Goal: Find specific page/section

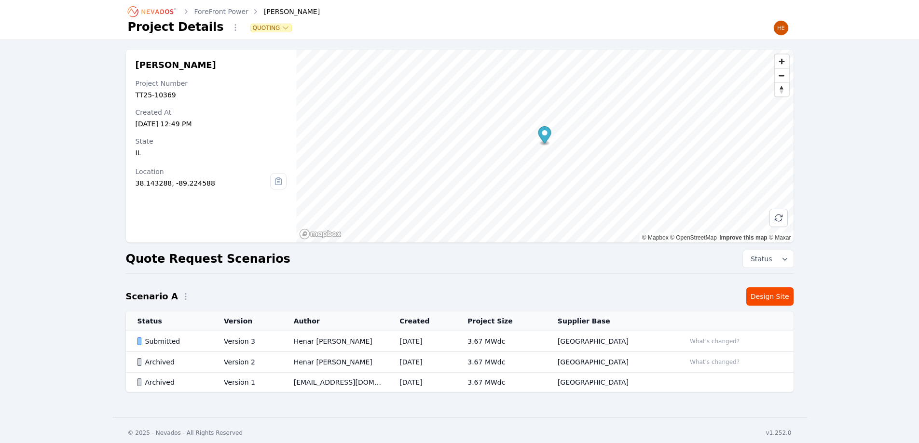
scroll to position [5, 0]
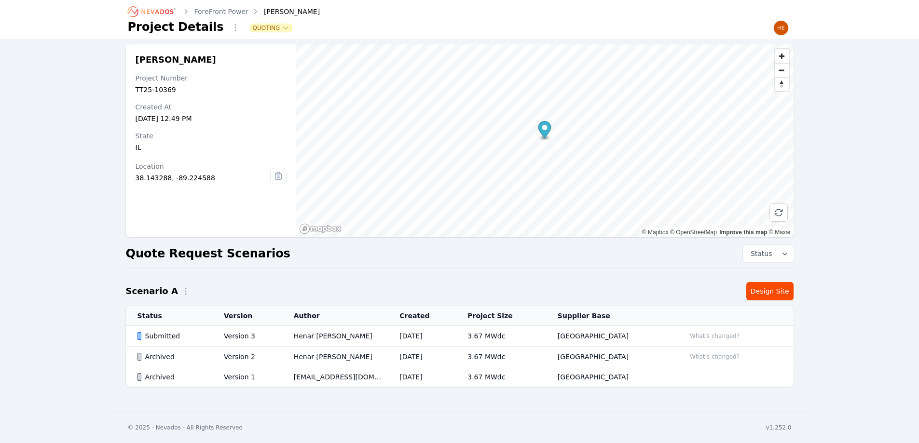
click at [166, 10] on icon "Breadcrumb" at bounding box center [157, 11] width 32 height 5
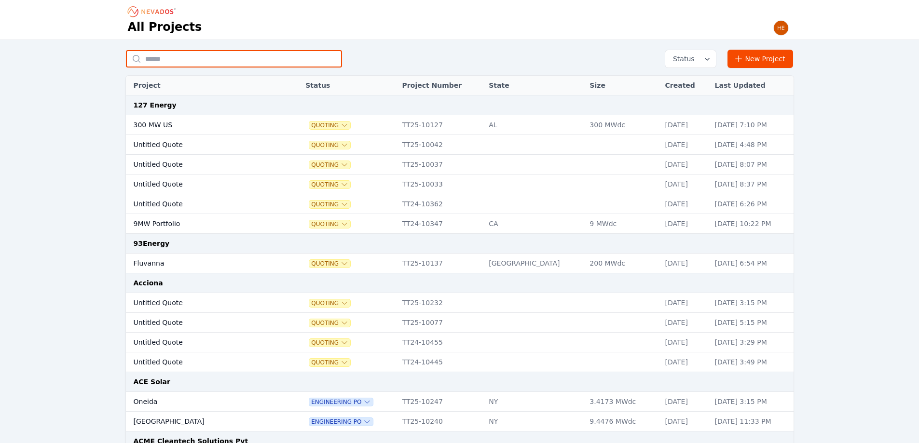
click at [195, 64] on input "text" at bounding box center [234, 58] width 216 height 17
type input "*******"
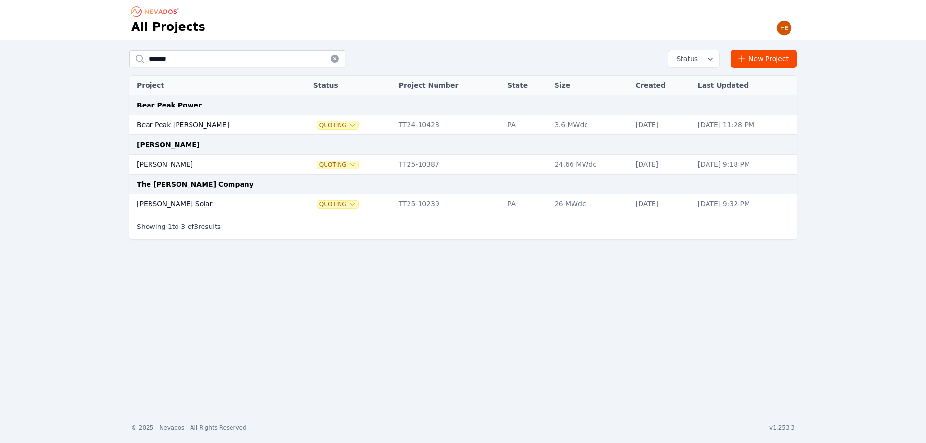
click at [150, 164] on td "[PERSON_NAME]" at bounding box center [211, 165] width 164 height 20
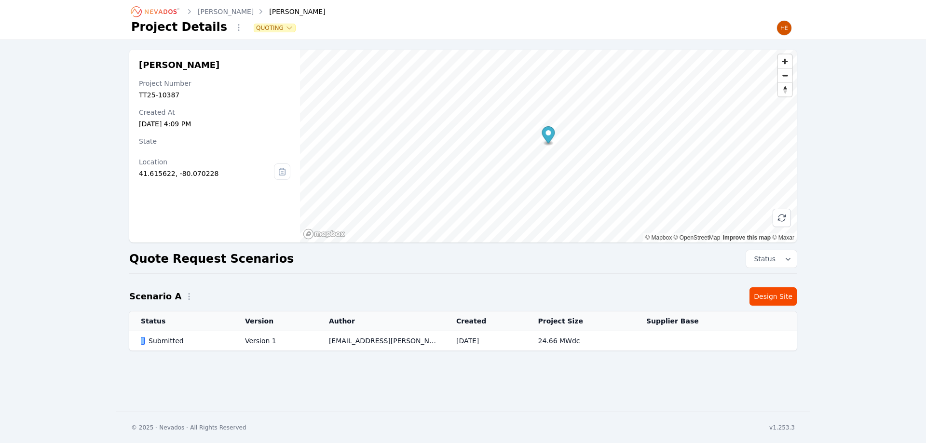
click at [169, 340] on div "Submitted" at bounding box center [185, 341] width 88 height 10
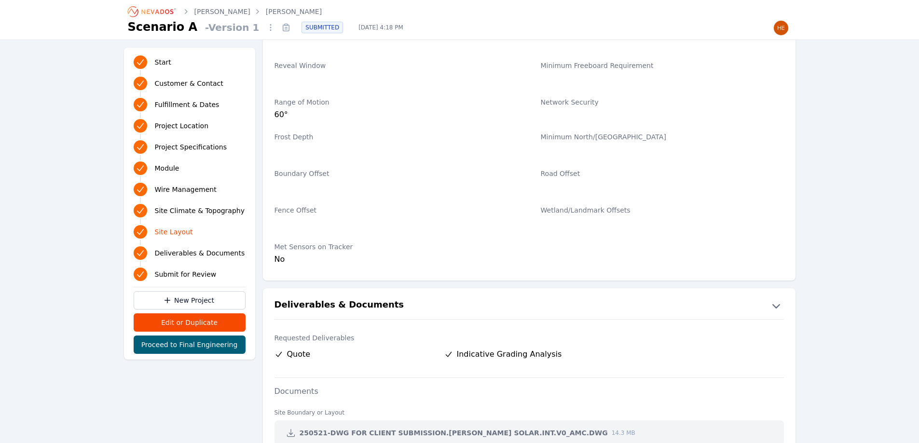
scroll to position [1977, 0]
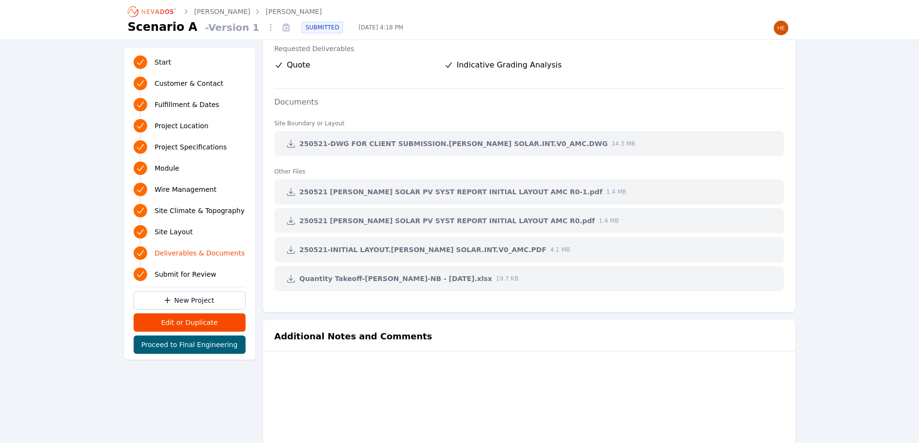
click at [292, 279] on icon at bounding box center [291, 279] width 10 height 10
